Goal: Information Seeking & Learning: Learn about a topic

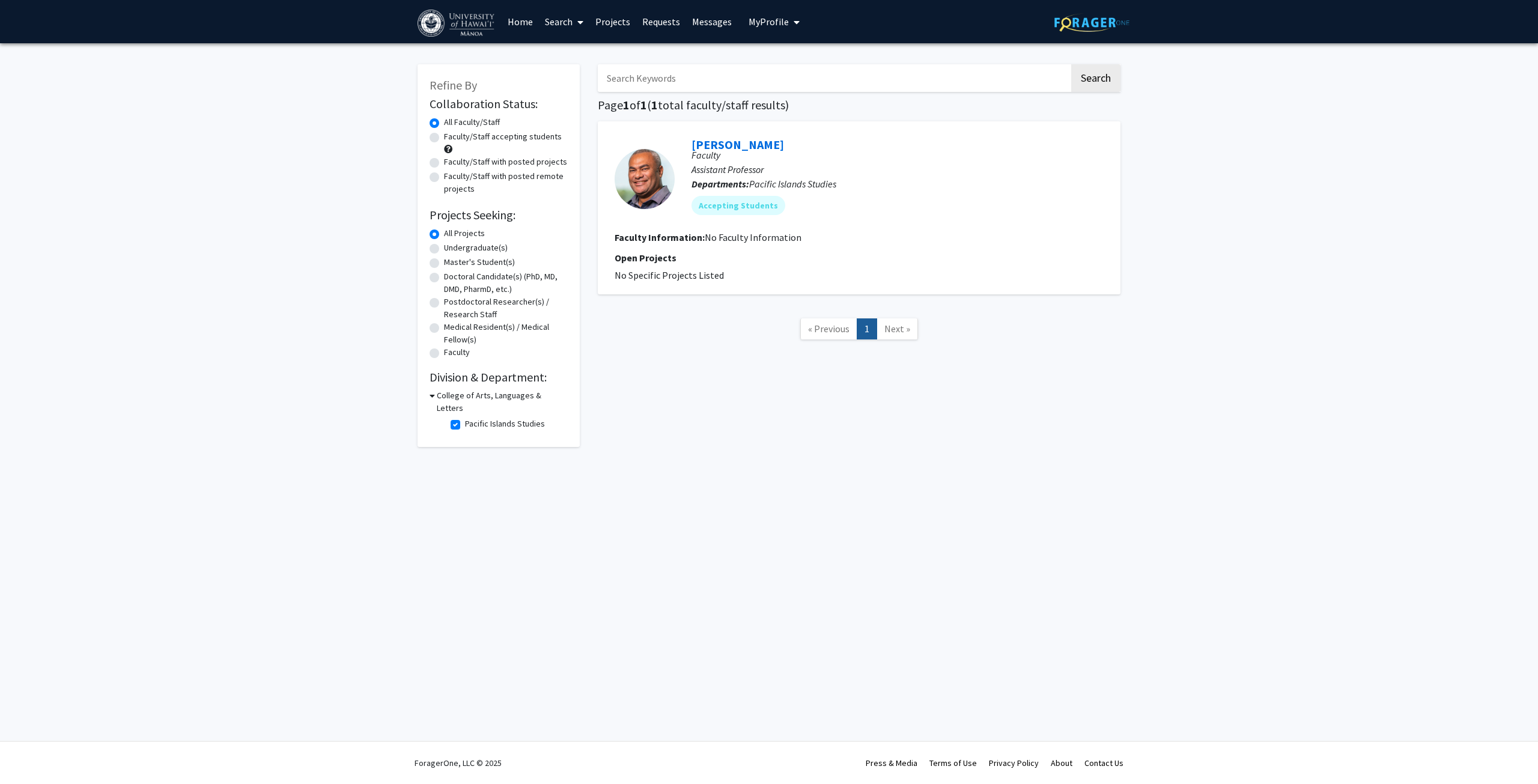
click at [517, 178] on label "Faculty/Staff with posted remote projects" at bounding box center [505, 182] width 124 height 25
click at [452, 178] on input "Faculty/Staff with posted remote projects" at bounding box center [447, 173] width 8 height 8
radio input "true"
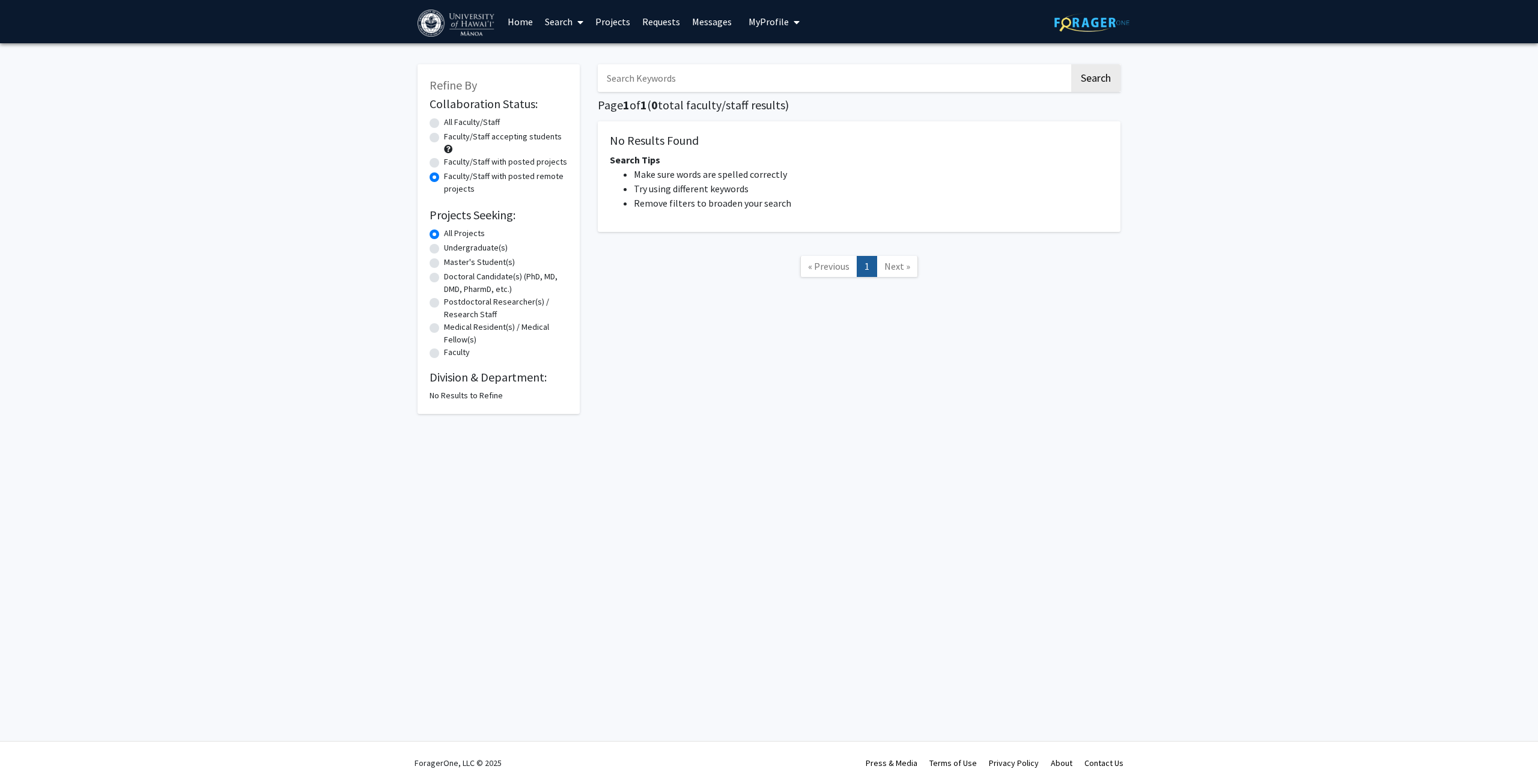
click at [478, 158] on label "Faculty/Staff with posted projects" at bounding box center [505, 162] width 123 height 12
click at [452, 158] on input "Faculty/Staff with posted projects" at bounding box center [447, 159] width 8 height 8
radio input "true"
click at [472, 121] on label "All Faculty/Staff" at bounding box center [472, 122] width 56 height 12
click at [452, 121] on input "All Faculty/Staff" at bounding box center [447, 120] width 8 height 8
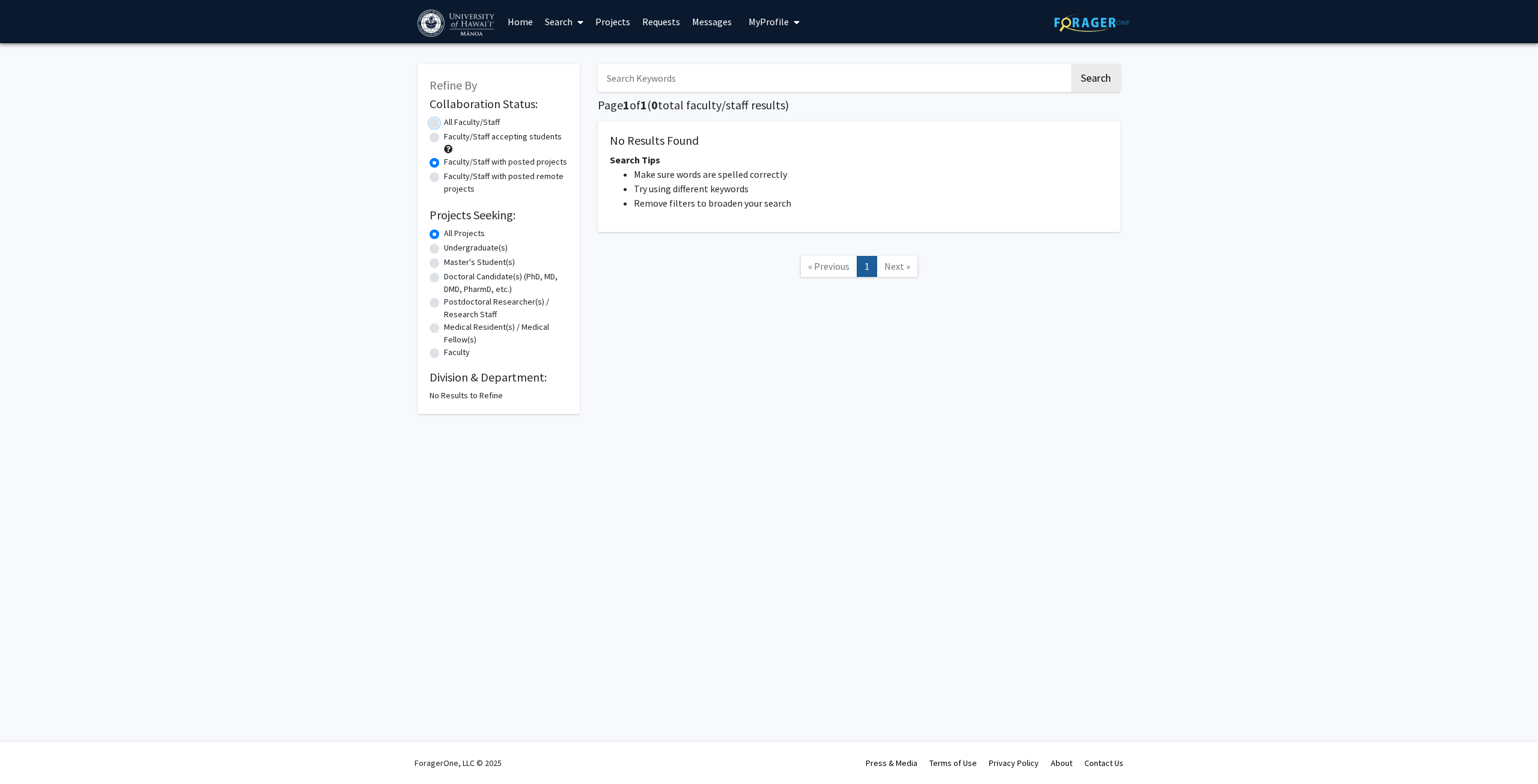
radio input "true"
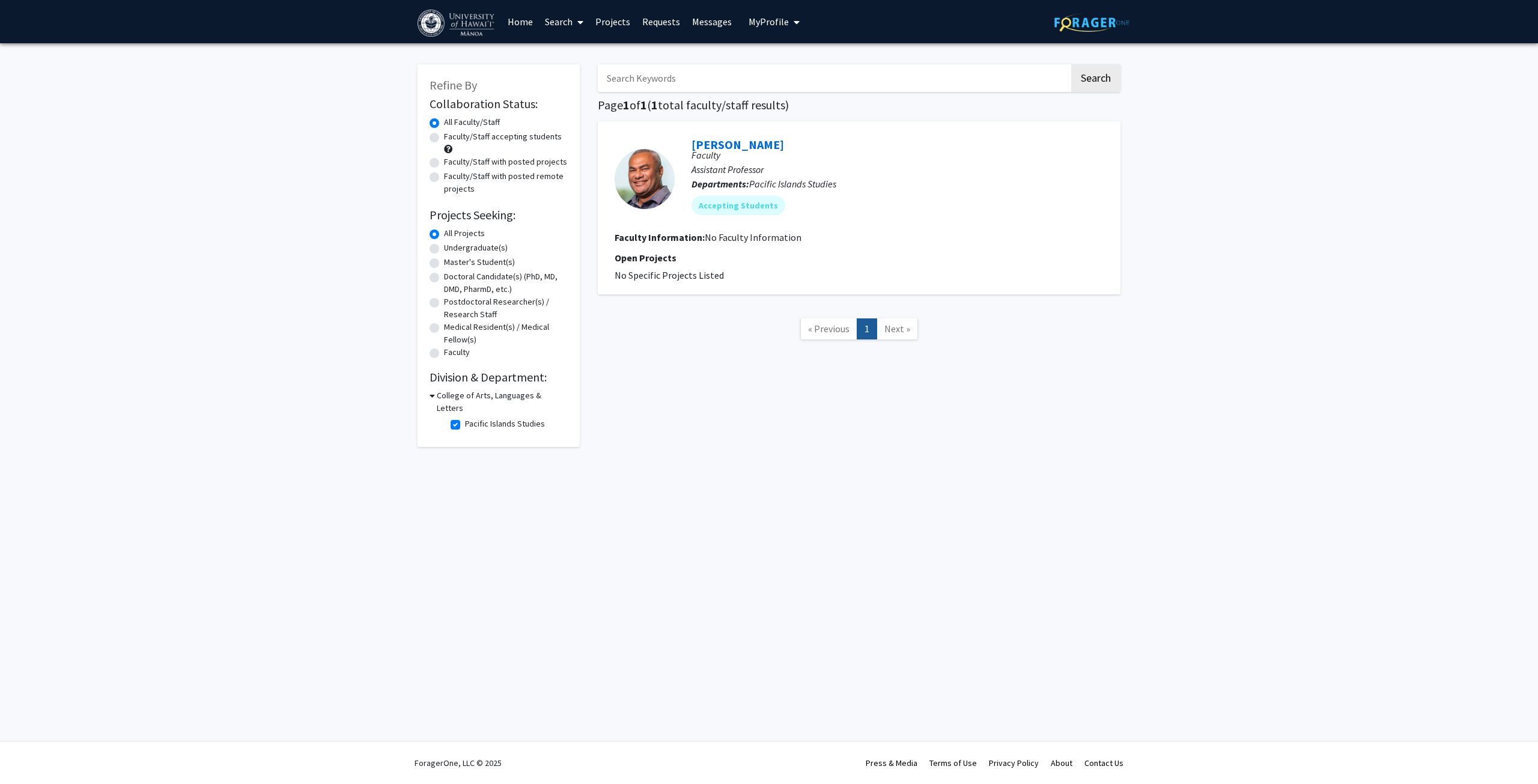
click at [465, 417] on label "Pacific Islands Studies" at bounding box center [505, 423] width 80 height 12
click at [465, 417] on input "Pacific Islands Studies" at bounding box center [469, 421] width 8 height 8
checkbox input "false"
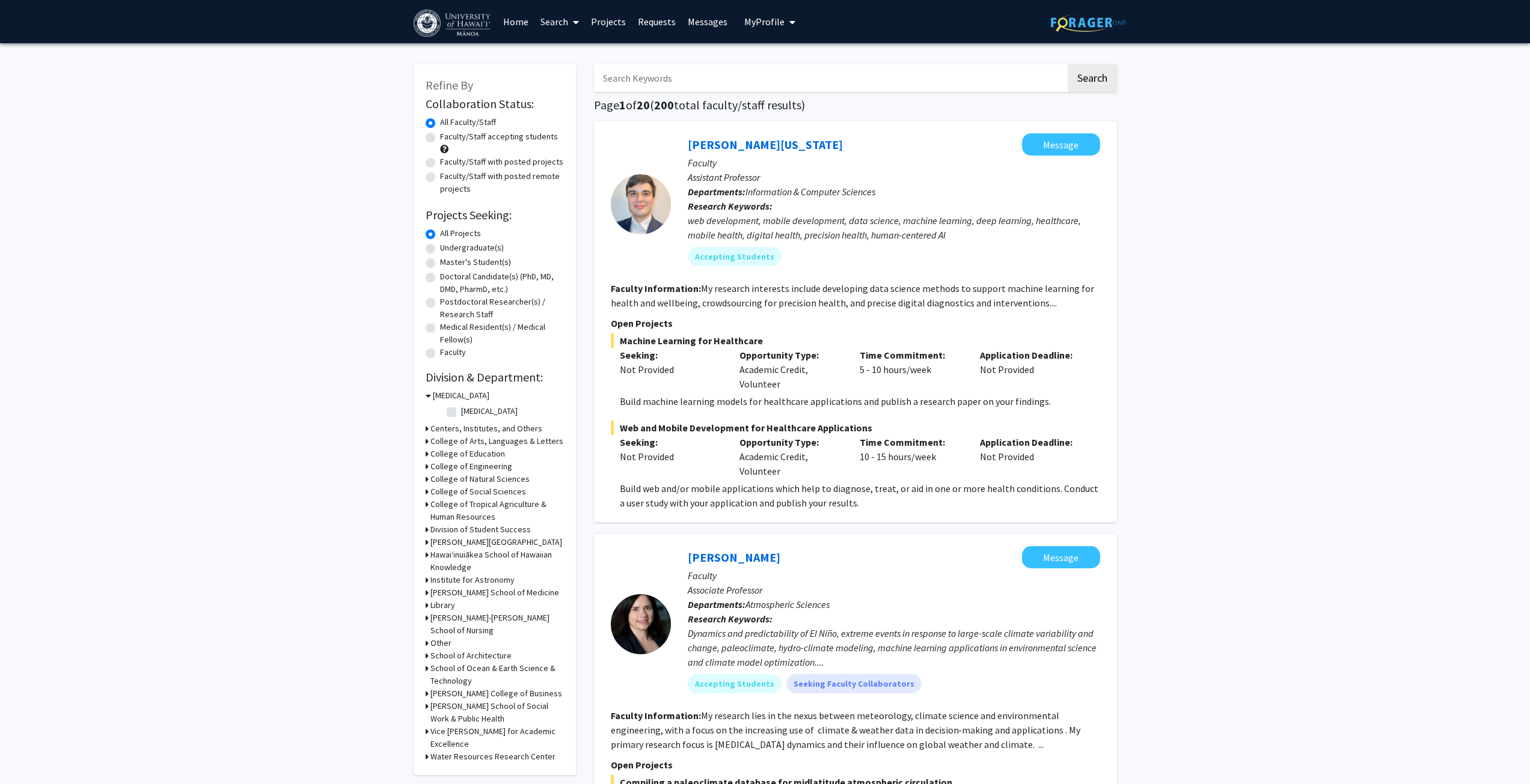
click at [461, 181] on label "Faculty/Staff with posted remote projects" at bounding box center [502, 182] width 124 height 25
click at [448, 178] on input "Faculty/Staff with posted remote projects" at bounding box center [443, 173] width 8 height 8
radio input "true"
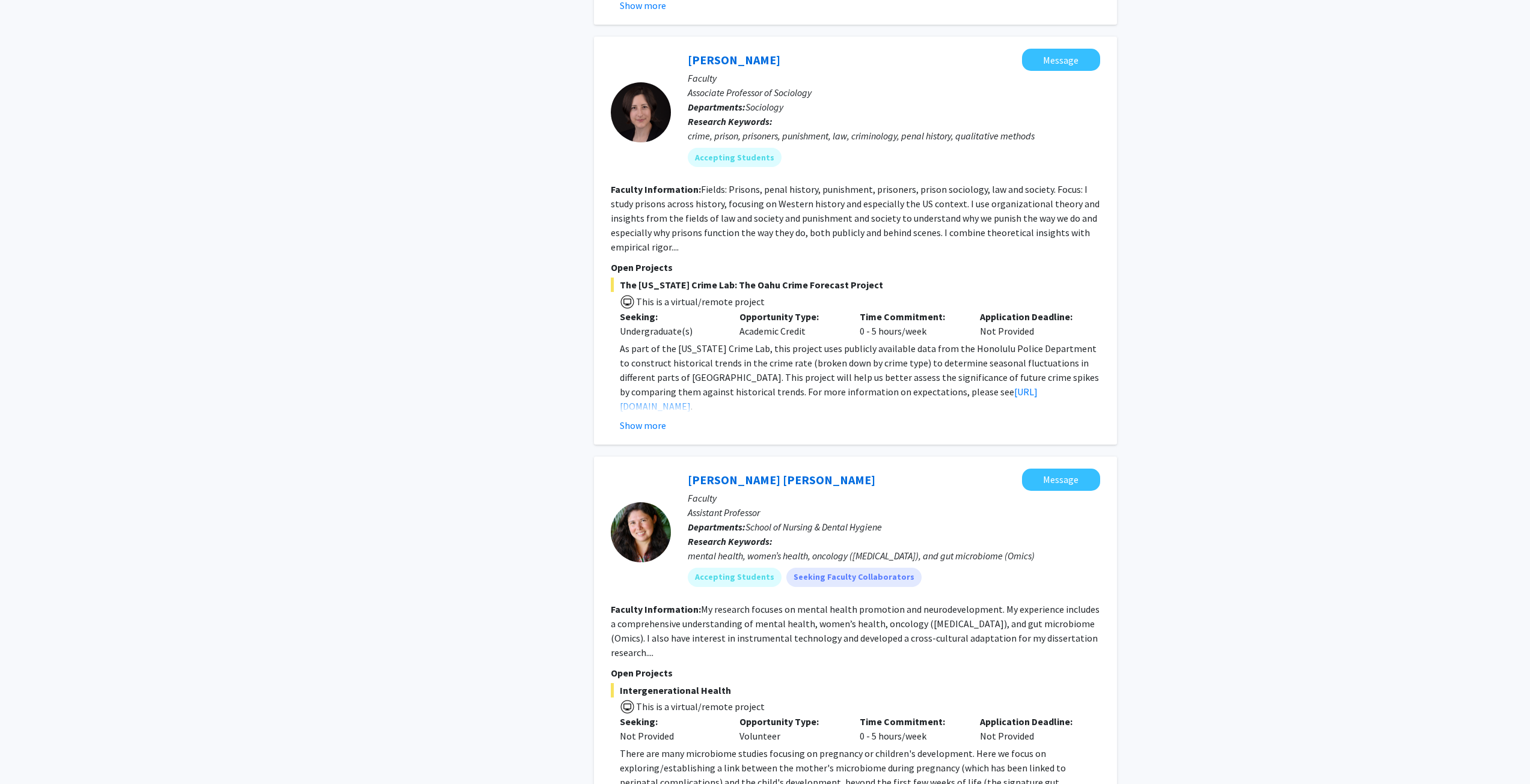
scroll to position [781, 0]
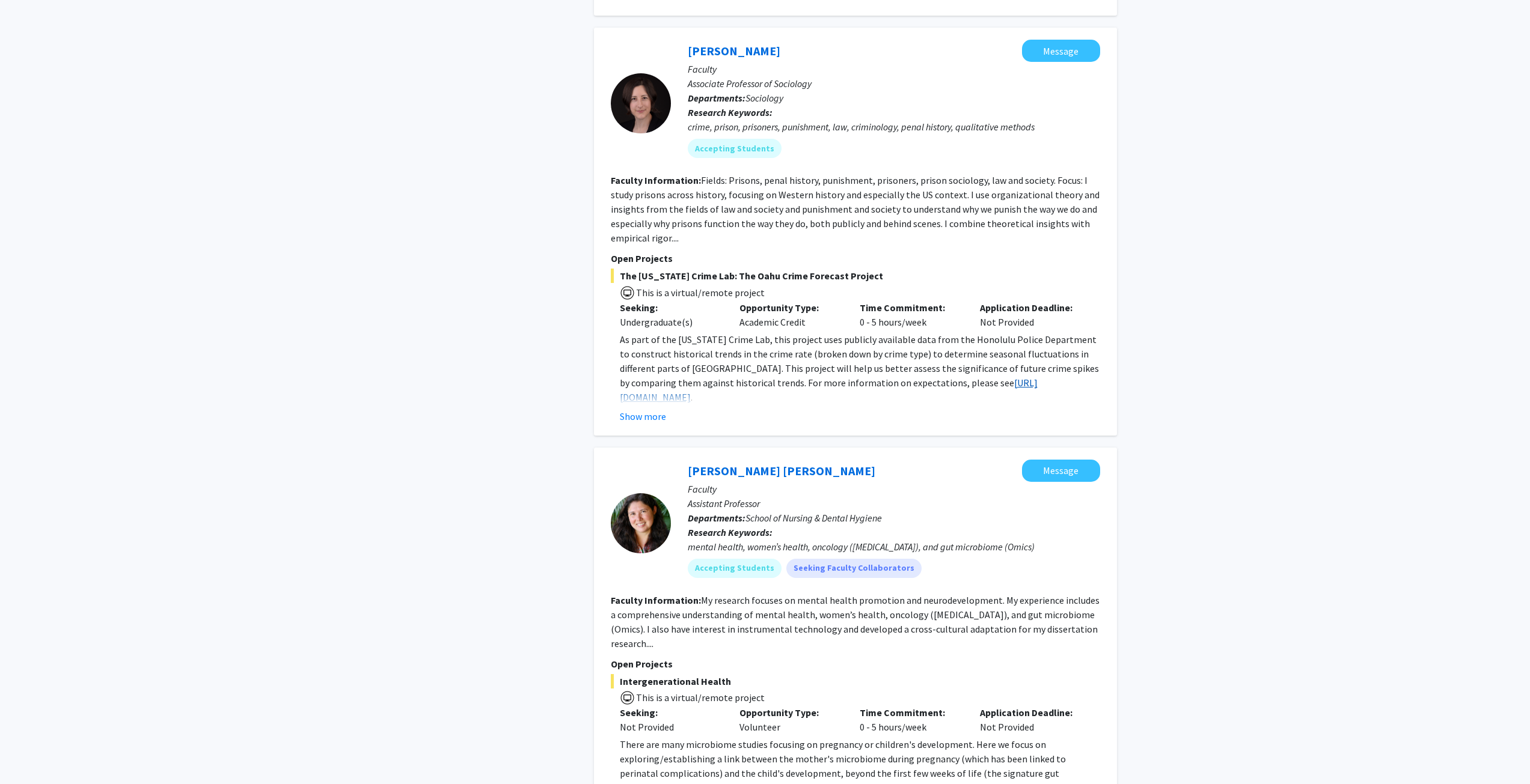
click at [951, 377] on link "[URL][DOMAIN_NAME]" at bounding box center [828, 390] width 418 height 27
drag, startPoint x: 1352, startPoint y: 310, endPoint x: 1346, endPoint y: 255, distance: 55.3
click at [1352, 310] on div "Refine By Collaboration Status: Collaboration Status All Faculty/Staff Collabor…" at bounding box center [765, 501] width 1530 height 2476
